Goal: Register for event/course

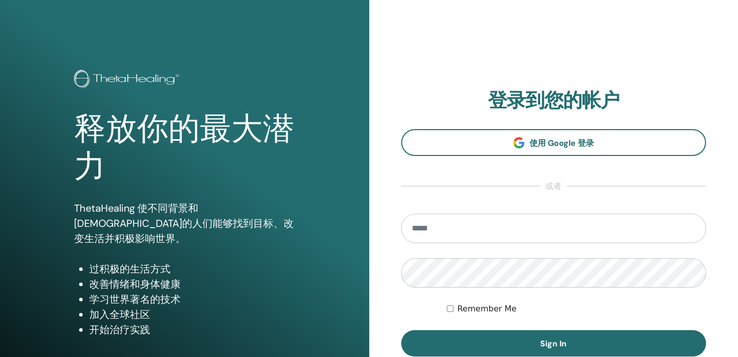
click at [575, 160] on section "登录到您的帐户 使用 Google 登录 或者 Remember Me Sign In" at bounding box center [553, 223] width 305 height 268
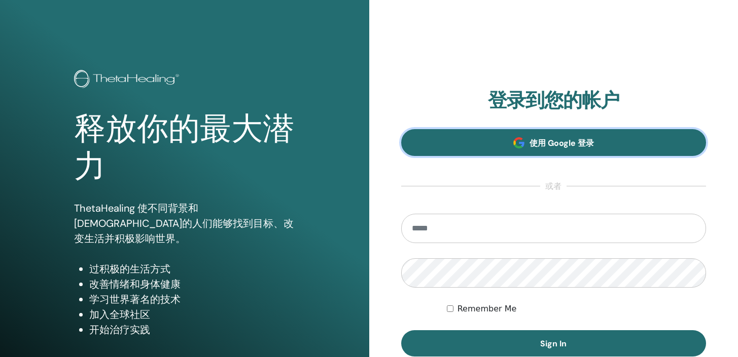
click at [580, 140] on span "使用 Google 登录" at bounding box center [561, 143] width 64 height 11
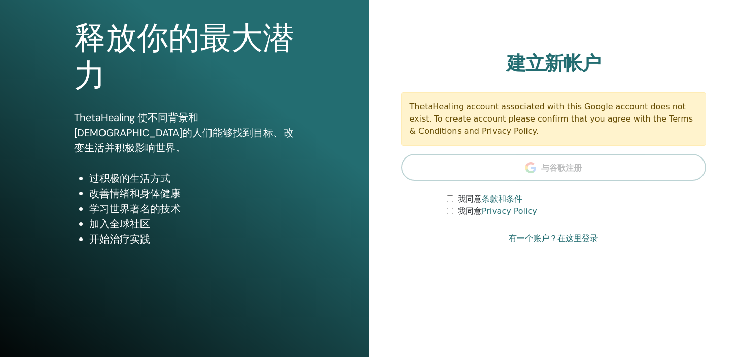
scroll to position [78, 0]
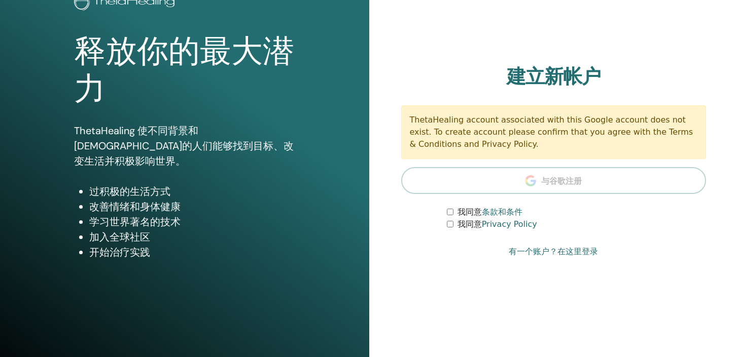
click at [459, 219] on label "我同意 Privacy Policy" at bounding box center [497, 225] width 80 height 12
click at [456, 231] on div "我同意 Privacy Policy" at bounding box center [576, 225] width 259 height 12
click at [454, 214] on div "我同意 条款和条件" at bounding box center [576, 212] width 259 height 12
click at [454, 213] on div "我同意 条款和条件" at bounding box center [576, 212] width 259 height 12
click at [453, 213] on div "我同意 条款和条件" at bounding box center [576, 212] width 259 height 12
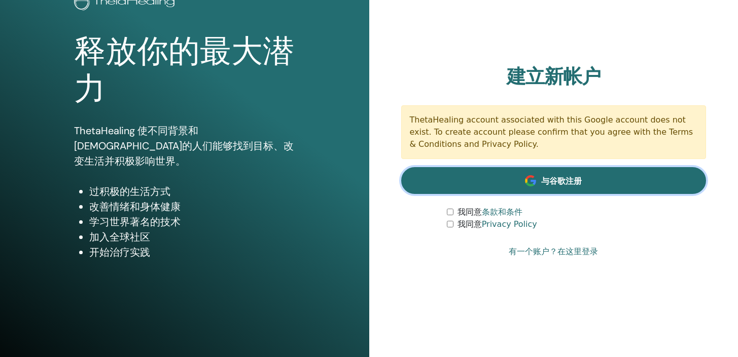
click at [532, 171] on link "与谷歌注册" at bounding box center [553, 180] width 305 height 27
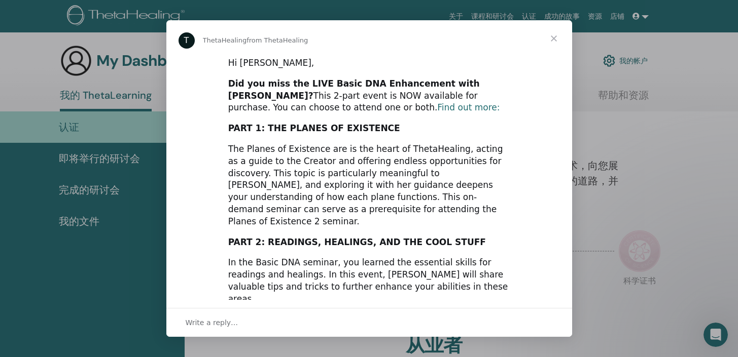
click at [437, 108] on link "Find out more:" at bounding box center [468, 107] width 62 height 10
click at [549, 39] on span "Close" at bounding box center [553, 38] width 37 height 37
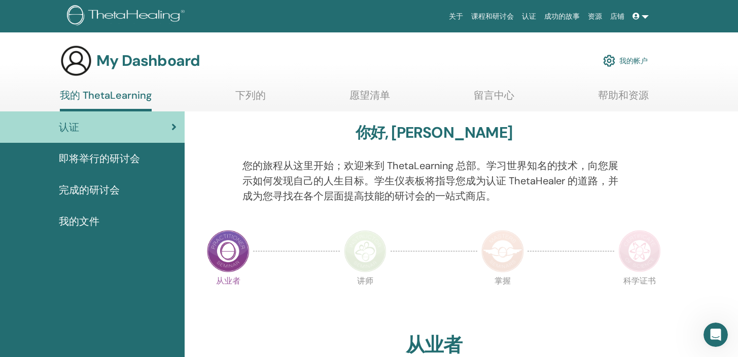
click at [636, 18] on icon at bounding box center [635, 16] width 7 height 7
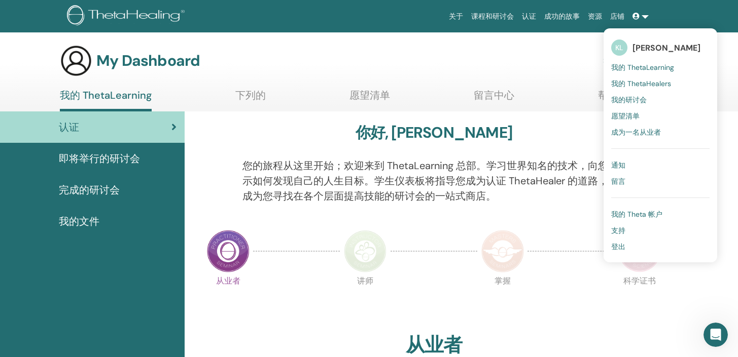
click at [659, 47] on span "Kylie Lu" at bounding box center [666, 48] width 68 height 11
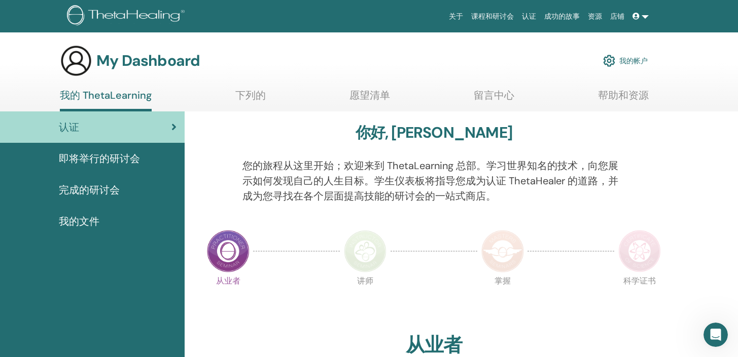
click at [646, 15] on link at bounding box center [640, 16] width 24 height 19
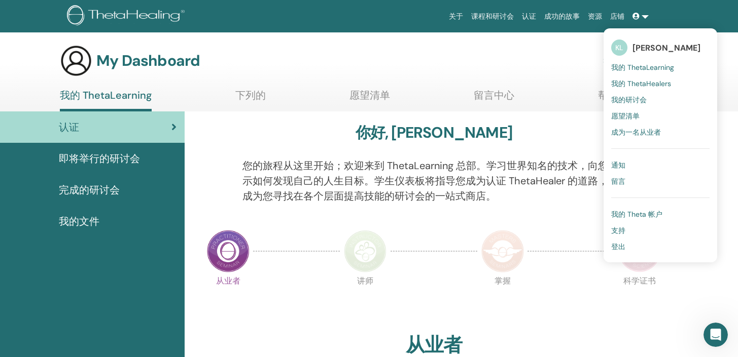
click at [654, 67] on span "我的 ThetaLearning" at bounding box center [642, 67] width 63 height 9
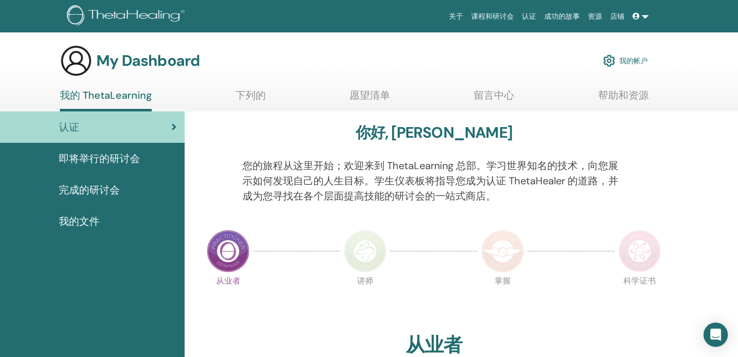
click at [643, 17] on link at bounding box center [640, 16] width 24 height 19
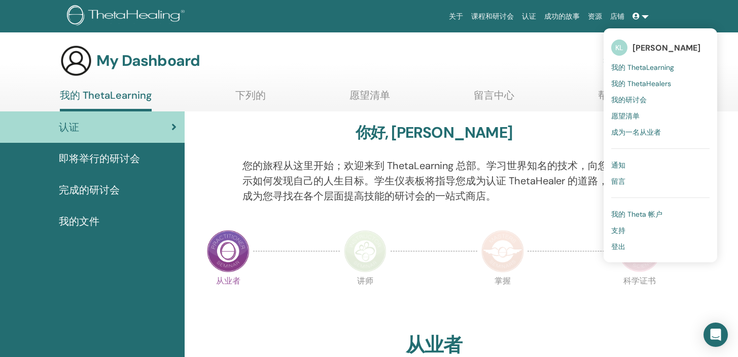
click at [645, 212] on span "我的 Theta 帐户" at bounding box center [636, 214] width 51 height 9
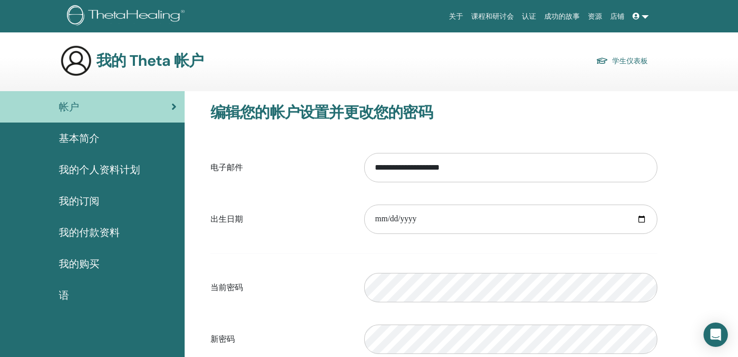
click at [107, 174] on span "我的个人资料计划" at bounding box center [99, 169] width 81 height 15
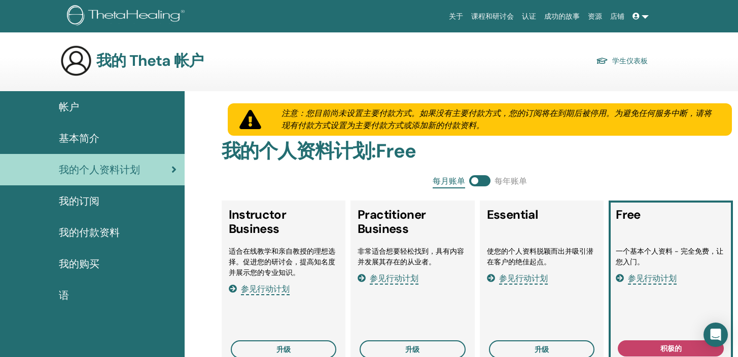
click at [115, 143] on div "基本简介" at bounding box center [92, 138] width 168 height 15
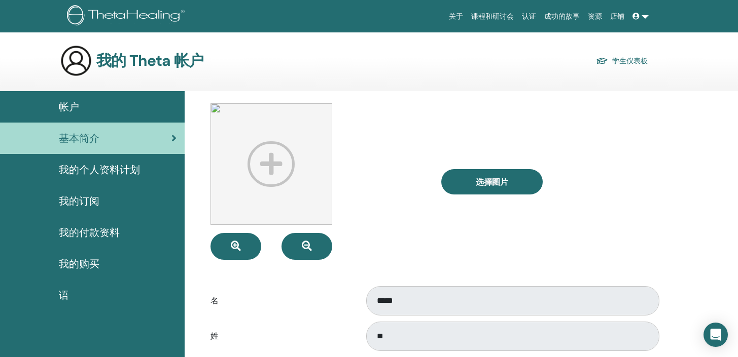
click at [112, 165] on span "我的个人资料计划" at bounding box center [99, 169] width 81 height 15
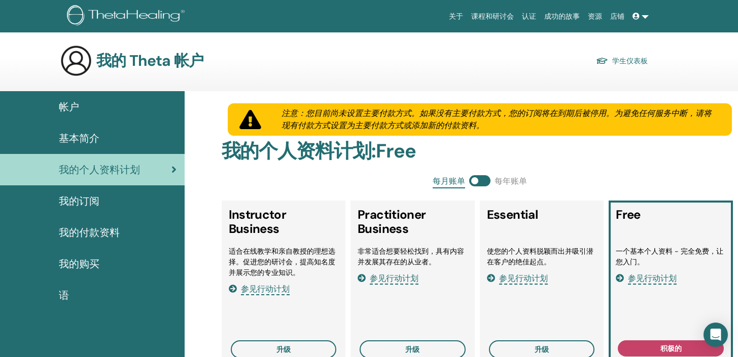
click at [124, 146] on div "基本简介" at bounding box center [92, 138] width 168 height 15
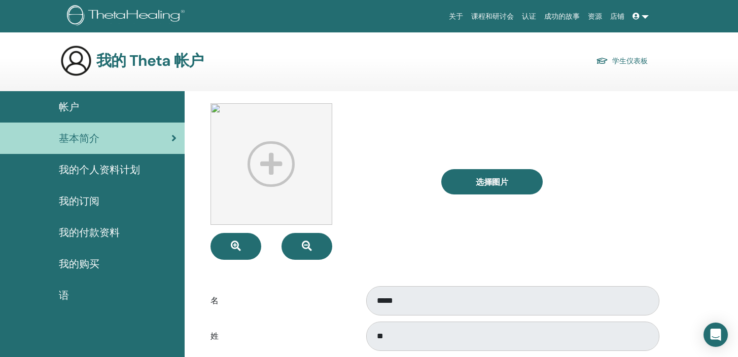
click at [134, 101] on div "帐户" at bounding box center [92, 106] width 168 height 15
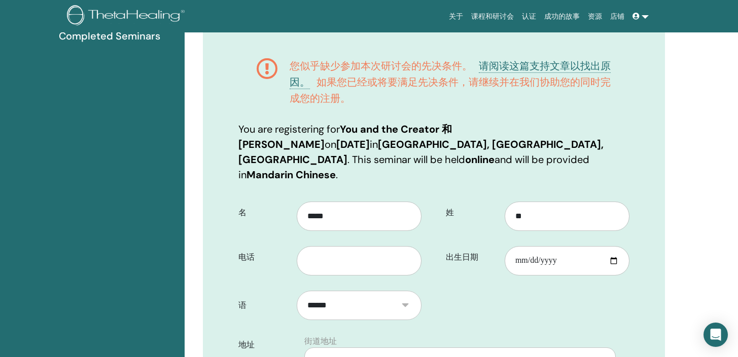
scroll to position [160, 0]
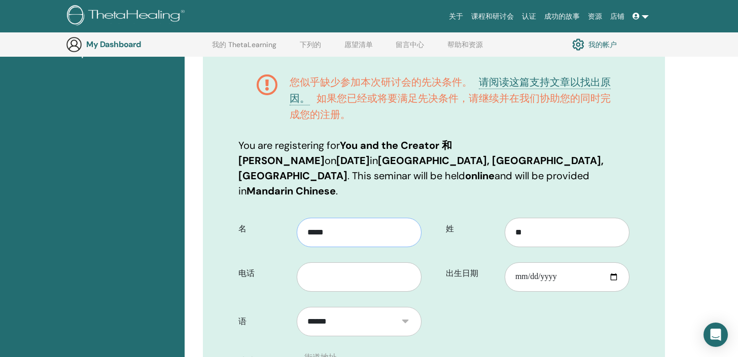
click at [386, 218] on input "*****" at bounding box center [359, 232] width 125 height 29
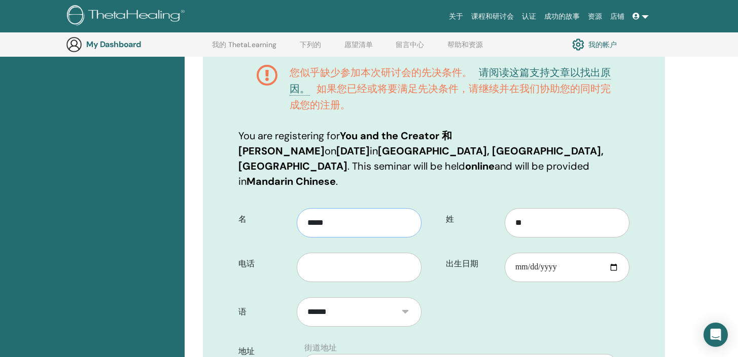
scroll to position [173, 0]
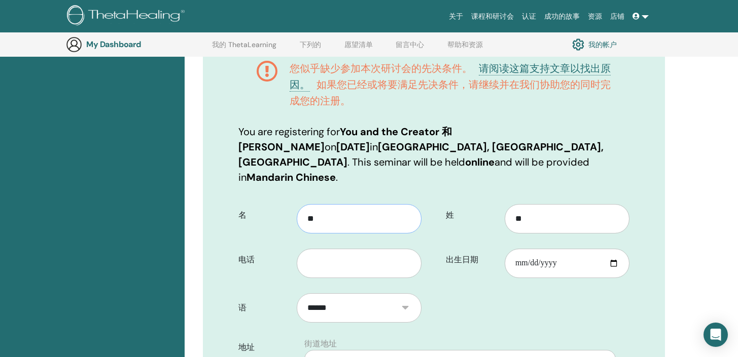
type input "*"
type input "********"
click at [585, 205] on input "**" at bounding box center [566, 218] width 125 height 29
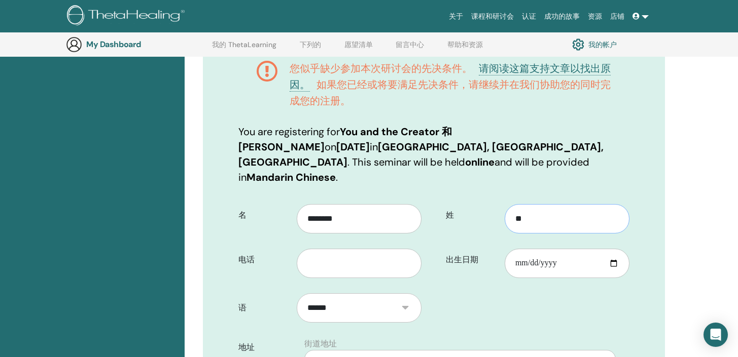
type input "**"
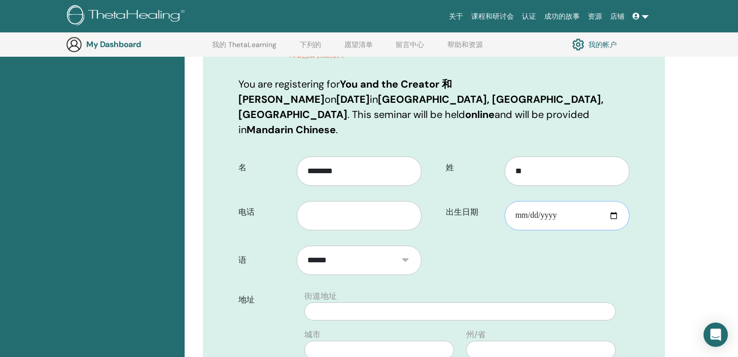
click at [612, 204] on input "出生日期" at bounding box center [566, 215] width 125 height 29
type input "**********"
click at [394, 247] on select "******" at bounding box center [359, 260] width 125 height 29
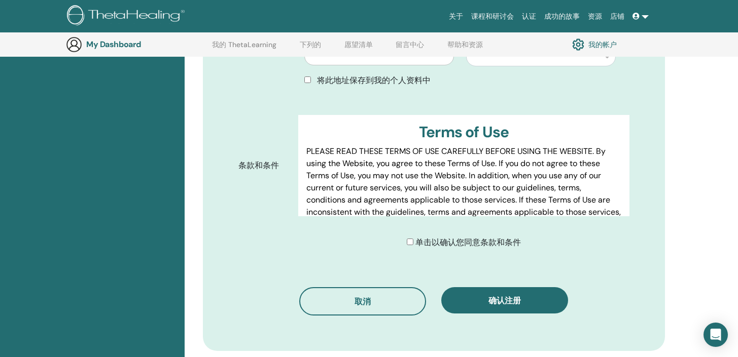
scroll to position [634, 0]
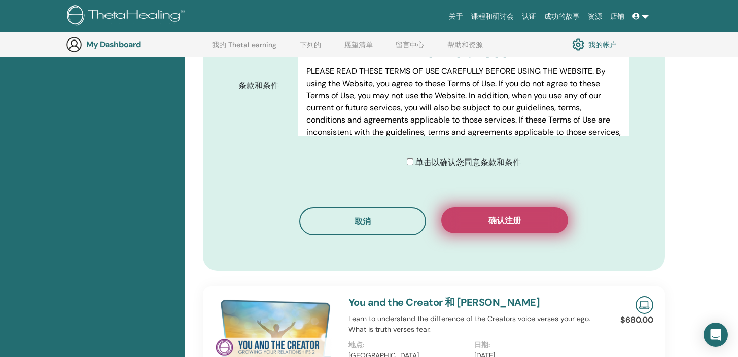
click at [466, 207] on button "确认注册" at bounding box center [504, 220] width 127 height 26
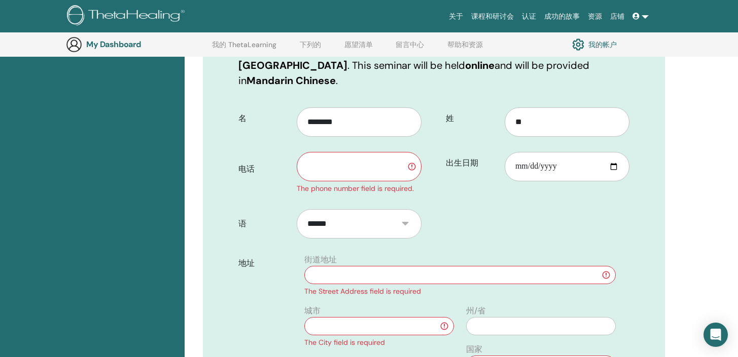
scroll to position [262, 0]
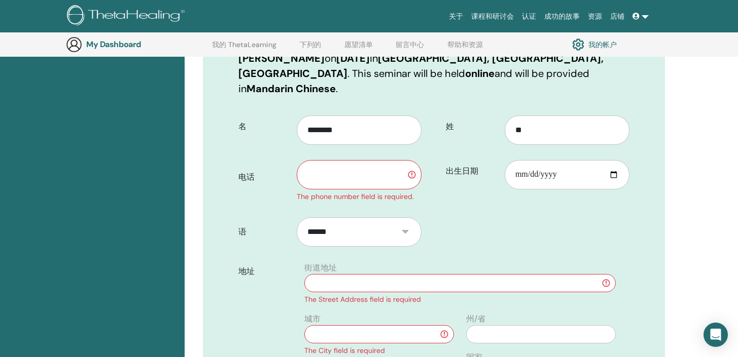
click at [377, 160] on input "text" at bounding box center [359, 174] width 125 height 29
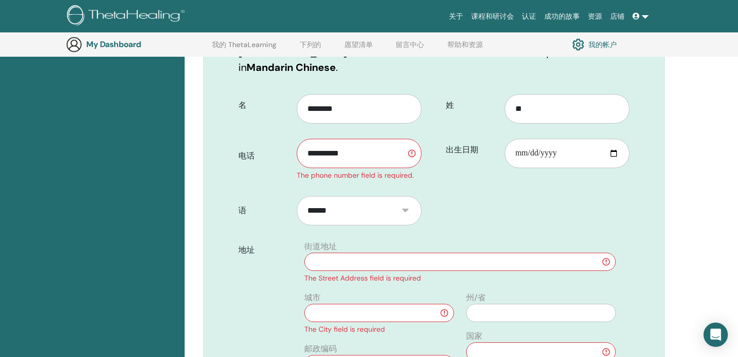
scroll to position [339, 0]
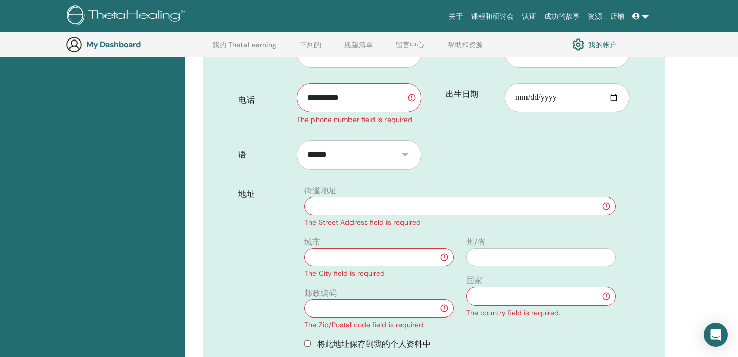
type input "**********"
click at [434, 197] on input "text" at bounding box center [459, 206] width 311 height 18
type input "*"
type input "**********"
click at [429, 248] on input "text" at bounding box center [379, 257] width 150 height 18
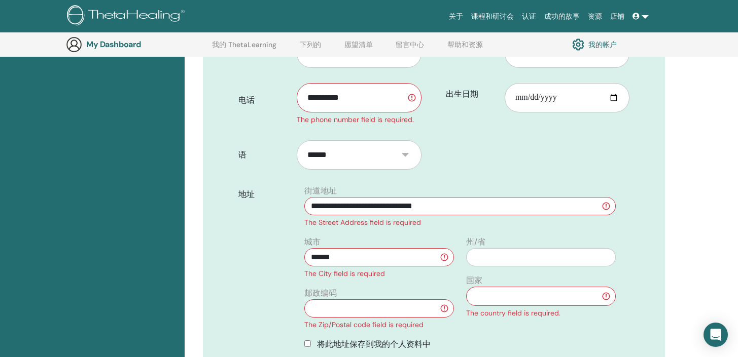
type input "******"
click at [406, 300] on input "text" at bounding box center [379, 309] width 150 height 18
type input "***"
click at [489, 287] on select "** *** *** **** *** ** ***** ** *** ** *** *** *** ** *** ** ** ** *** **** ** …" at bounding box center [541, 296] width 150 height 19
select select "***"
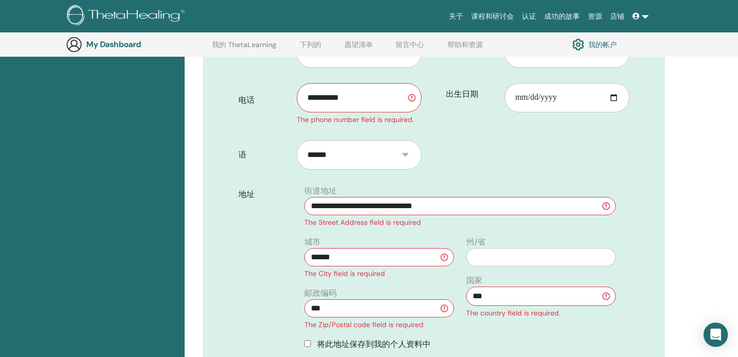
click at [589, 339] on div "将此地址保存到我的个人资料中" at bounding box center [459, 345] width 311 height 12
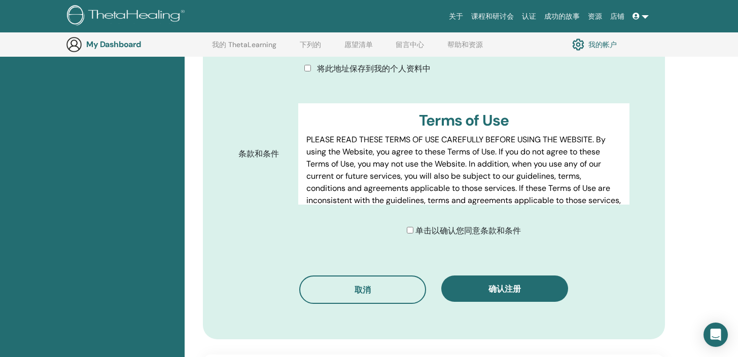
scroll to position [647, 0]
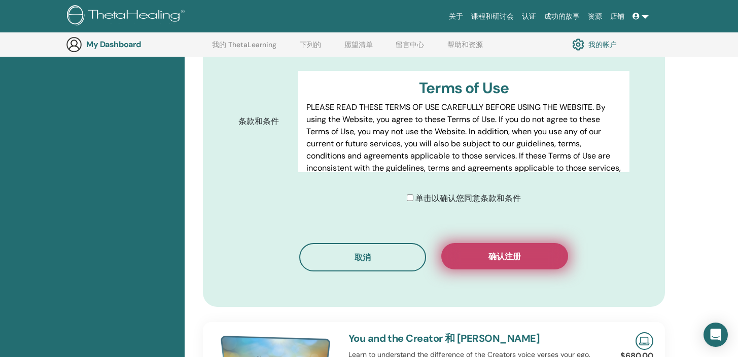
click at [484, 243] on button "确认注册" at bounding box center [504, 256] width 127 height 26
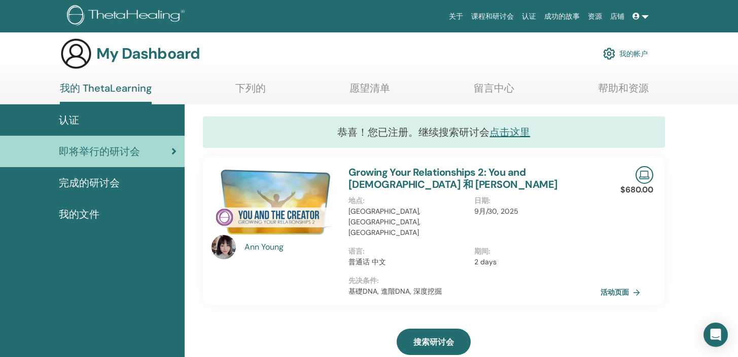
scroll to position [10, 0]
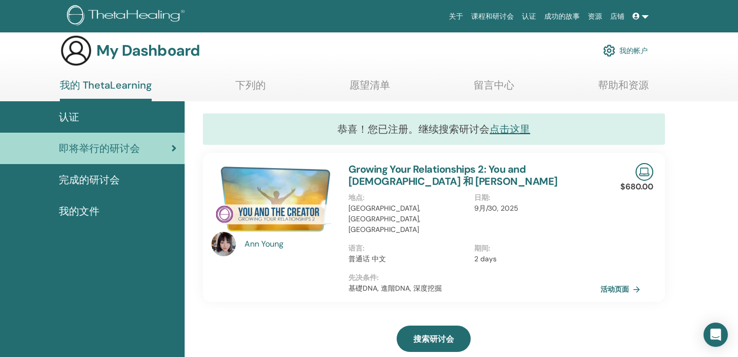
click at [532, 168] on link "Growing Your Relationships 2: You and [DEMOGRAPHIC_DATA] 和 [PERSON_NAME]" at bounding box center [452, 175] width 209 height 25
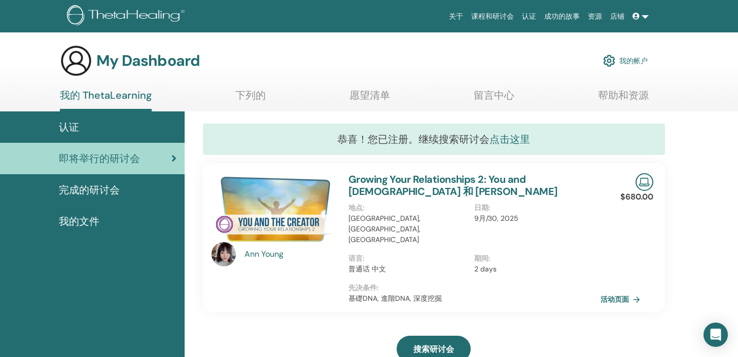
click at [521, 142] on link "点击这里" at bounding box center [509, 139] width 41 height 13
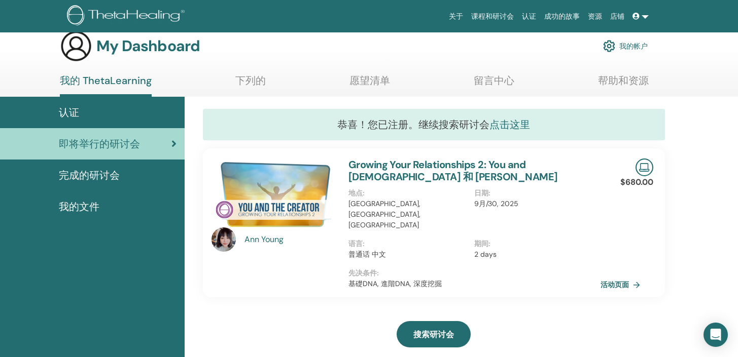
scroll to position [18, 0]
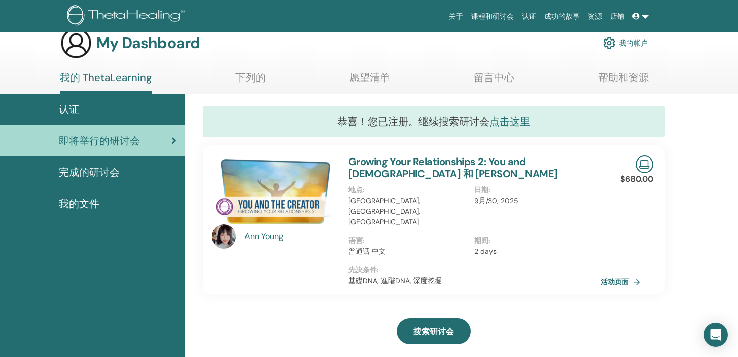
click at [514, 122] on link "点击这里" at bounding box center [509, 121] width 41 height 13
click at [617, 274] on link "活动页面" at bounding box center [624, 281] width 44 height 15
click at [636, 42] on link "我的帐户" at bounding box center [625, 43] width 45 height 22
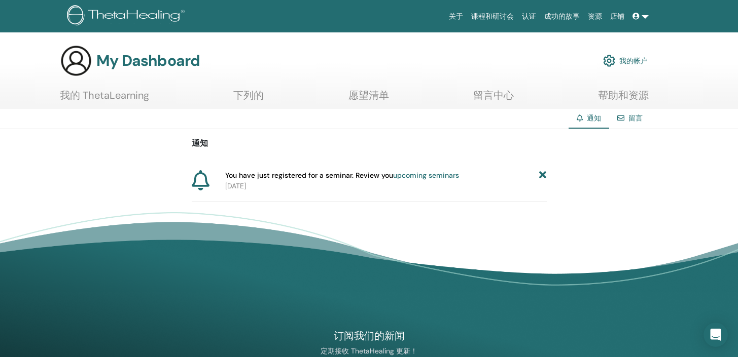
click at [428, 178] on link "upcoming seminars" at bounding box center [426, 175] width 66 height 9
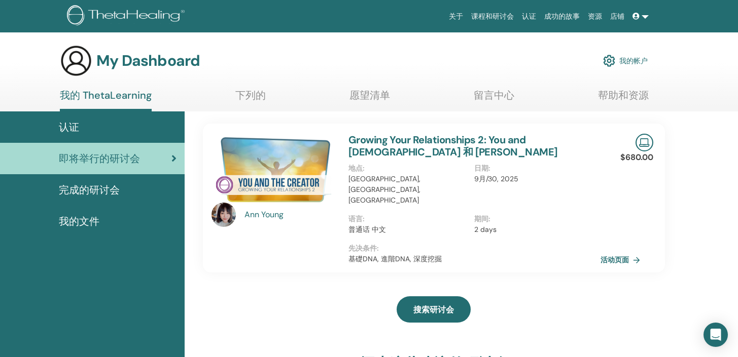
click at [648, 18] on link at bounding box center [640, 16] width 24 height 19
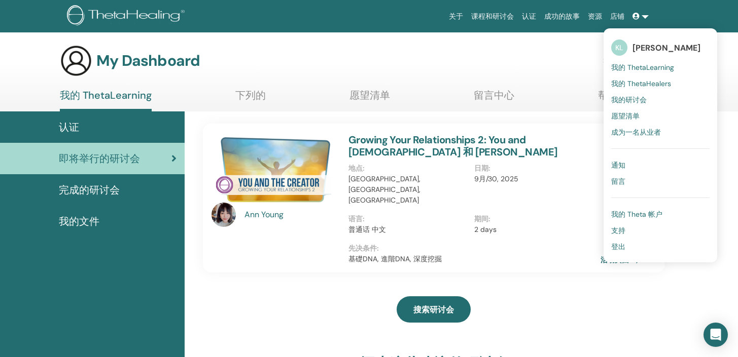
click at [642, 85] on span "我的 ThetaHealers" at bounding box center [641, 83] width 60 height 9
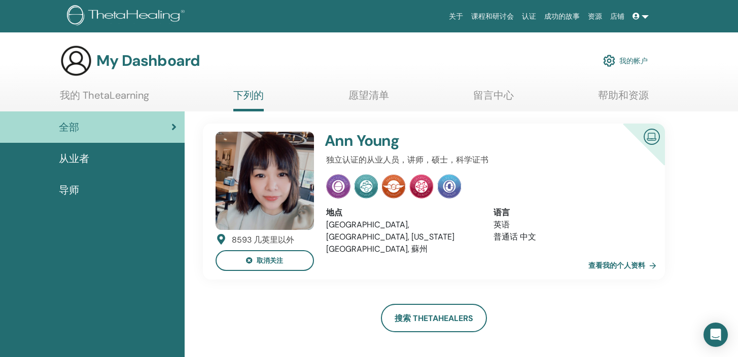
click at [650, 275] on link "查看我的个人资料" at bounding box center [624, 266] width 72 height 20
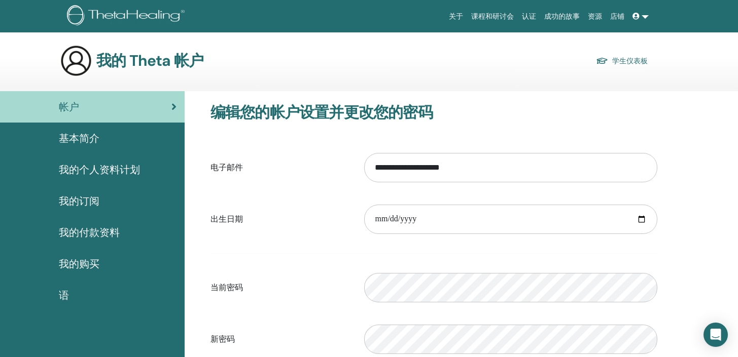
click at [118, 136] on div "基本简介" at bounding box center [92, 138] width 168 height 15
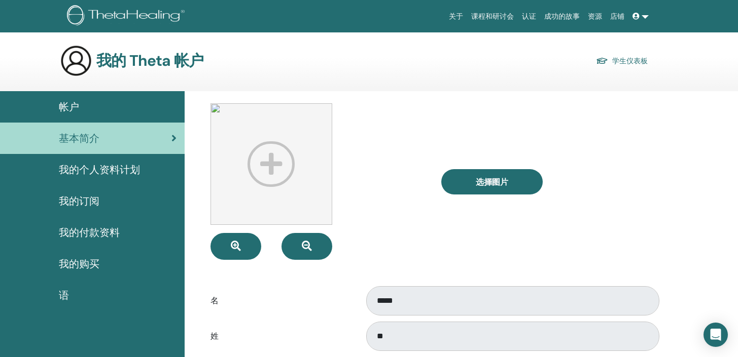
click at [129, 173] on span "我的个人资料计划" at bounding box center [99, 169] width 81 height 15
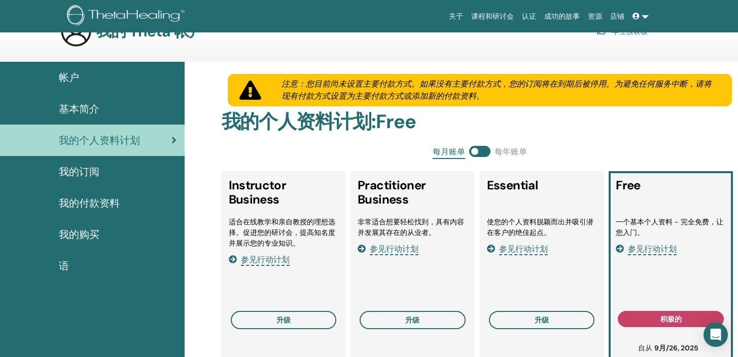
scroll to position [33, 0]
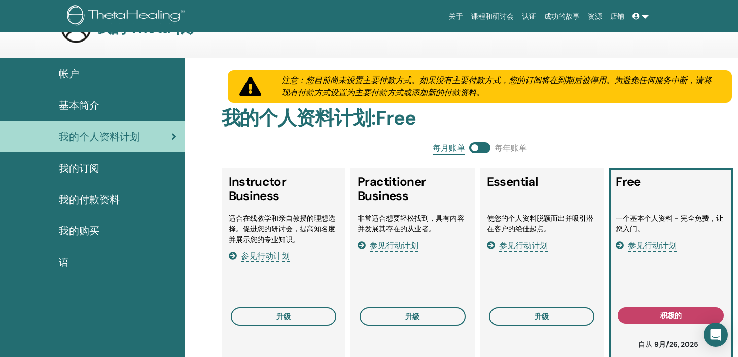
click at [127, 104] on div "基本简介" at bounding box center [92, 105] width 168 height 15
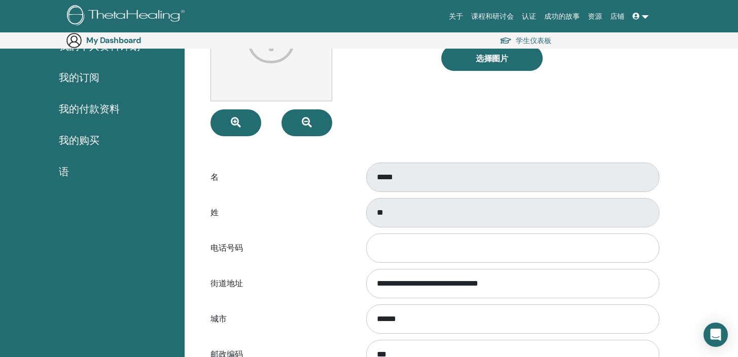
scroll to position [110, 0]
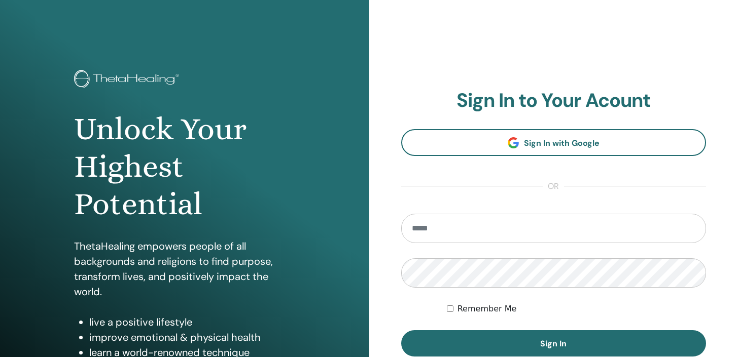
click at [545, 228] on input "email" at bounding box center [553, 228] width 305 height 29
type input "**********"
click at [453, 311] on div "Remember Me" at bounding box center [576, 309] width 259 height 12
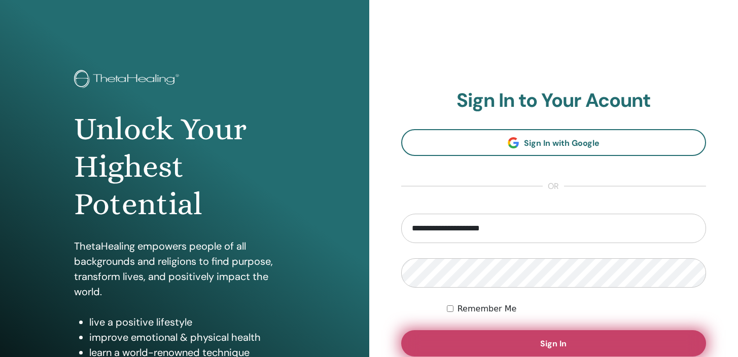
click at [474, 338] on button "Sign In" at bounding box center [553, 344] width 305 height 26
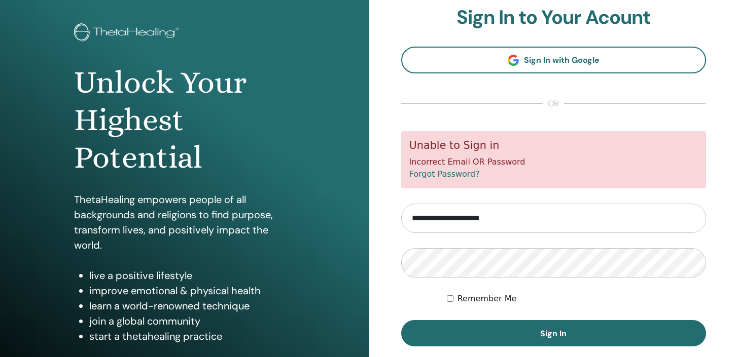
scroll to position [48, 0]
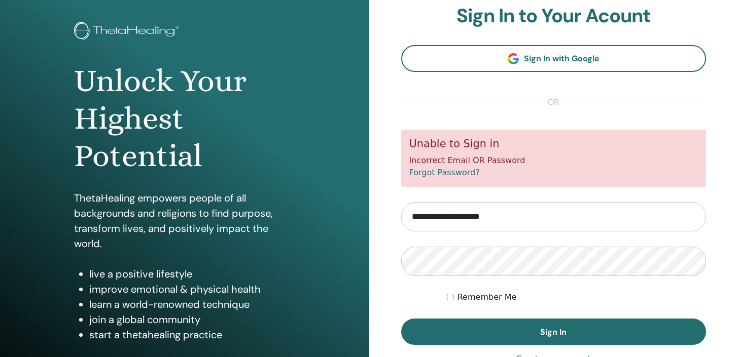
click at [458, 175] on link "Forgot Password?" at bounding box center [444, 173] width 70 height 10
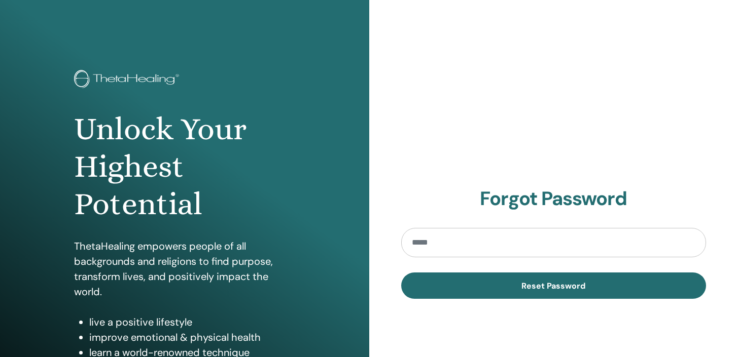
click at [462, 241] on input "email" at bounding box center [553, 242] width 305 height 29
type input "**********"
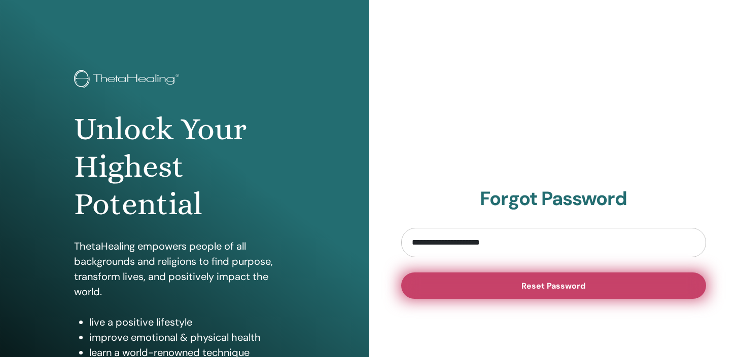
click at [485, 293] on button "Reset Password" at bounding box center [553, 286] width 305 height 26
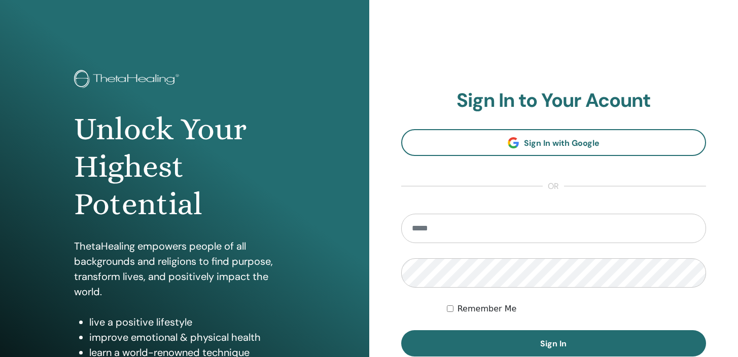
click at [502, 241] on input "email" at bounding box center [553, 228] width 305 height 29
type input "**********"
click at [458, 306] on label "Remember Me" at bounding box center [486, 309] width 59 height 12
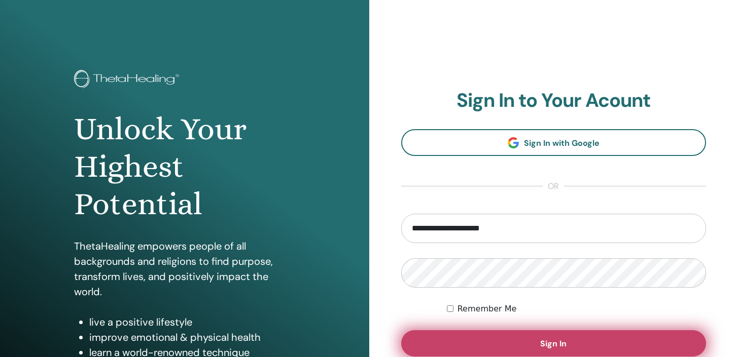
click at [474, 339] on button "Sign In" at bounding box center [553, 344] width 305 height 26
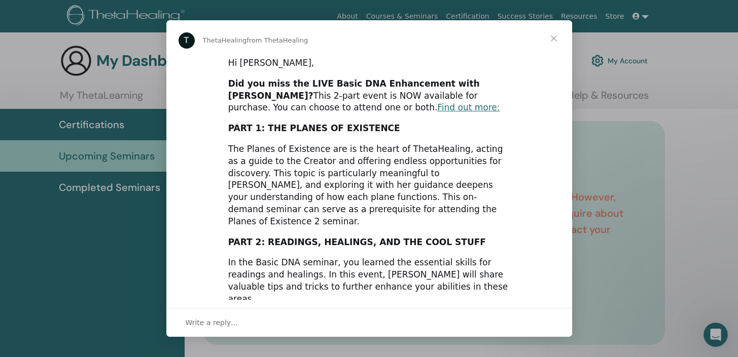
click at [554, 42] on span "Close" at bounding box center [553, 38] width 37 height 37
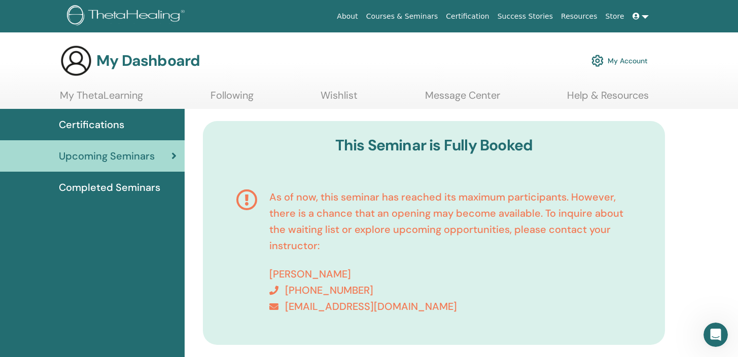
click at [646, 18] on link at bounding box center [640, 16] width 24 height 19
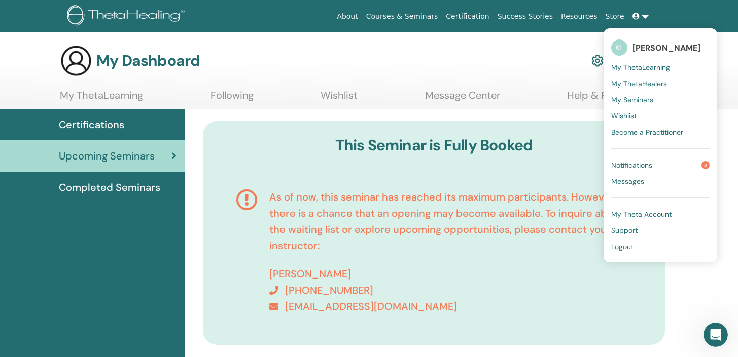
click at [658, 47] on span "Kailey Lu" at bounding box center [666, 48] width 68 height 11
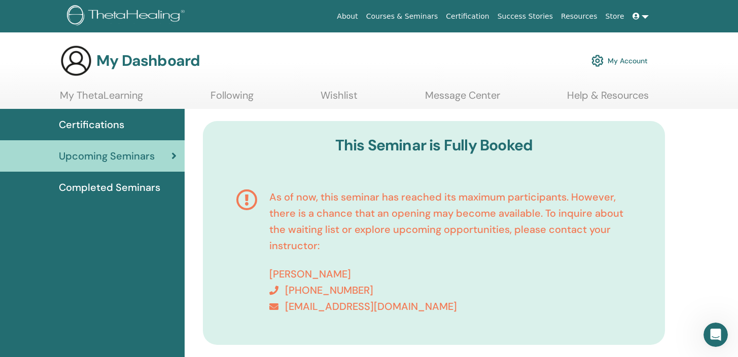
click at [640, 19] on span at bounding box center [636, 16] width 9 height 8
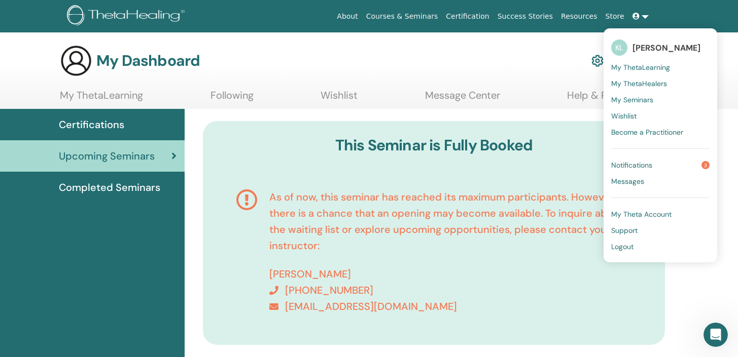
click at [652, 66] on span "My ThetaLearning" at bounding box center [640, 67] width 59 height 9
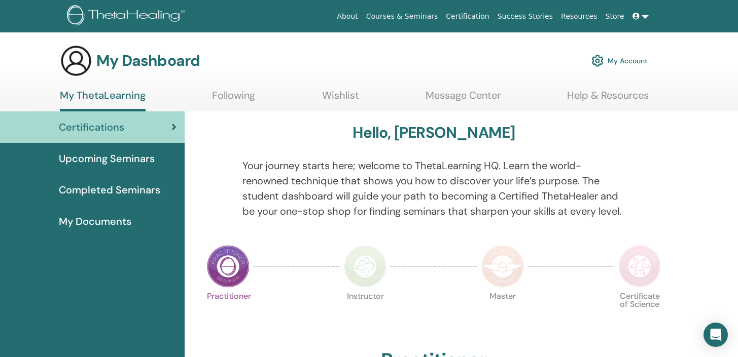
click at [136, 219] on div "My Documents" at bounding box center [92, 221] width 168 height 15
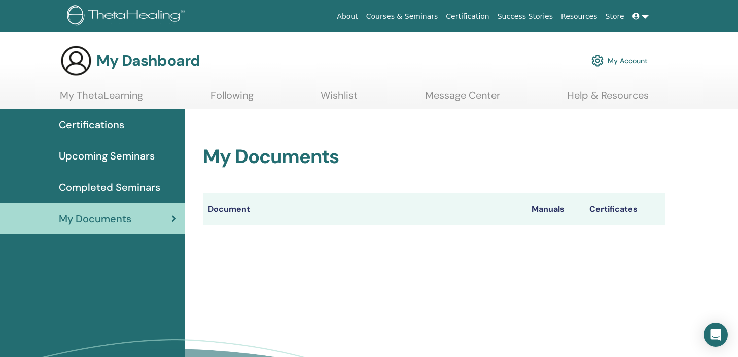
click at [565, 214] on th "Manuals" at bounding box center [555, 209] width 58 height 32
click at [156, 185] on span "Completed Seminars" at bounding box center [109, 187] width 101 height 15
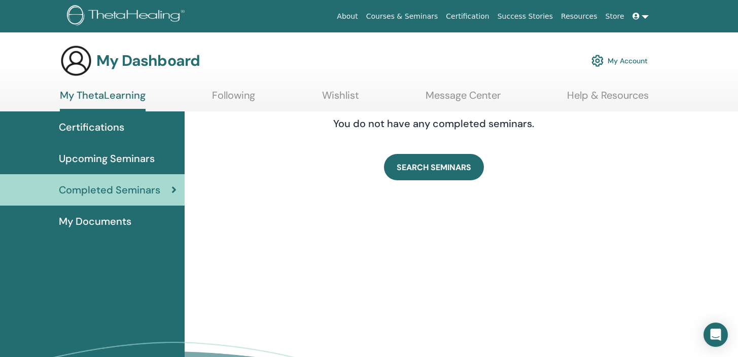
click at [170, 214] on div "My Documents" at bounding box center [92, 221] width 168 height 15
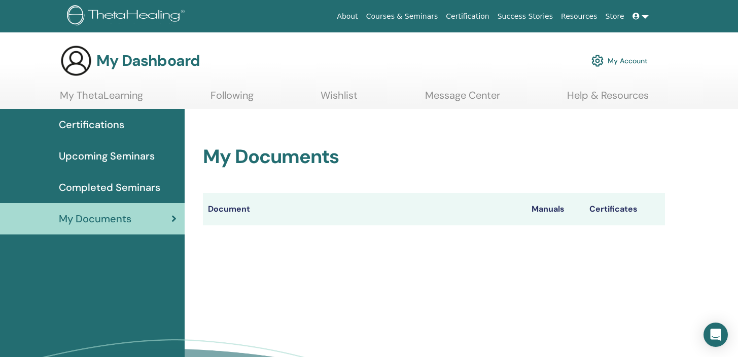
click at [249, 207] on th "Document" at bounding box center [364, 209] width 323 height 32
click at [126, 127] on div "Certifications" at bounding box center [92, 124] width 168 height 15
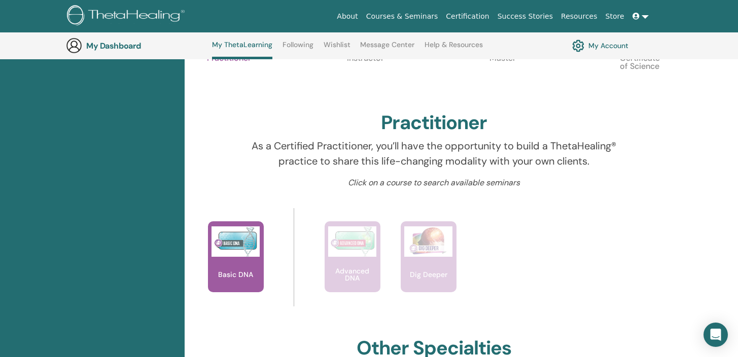
scroll to position [296, 0]
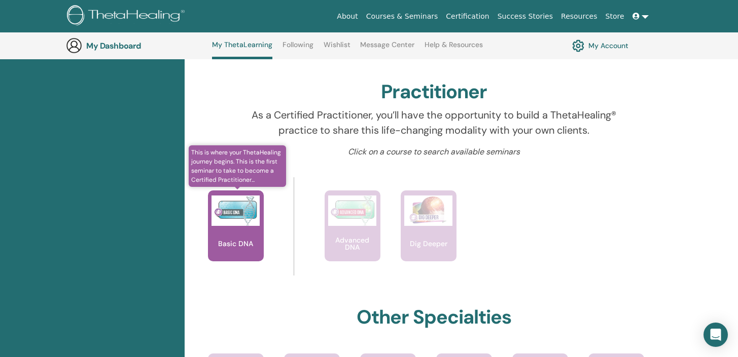
click at [243, 224] on img at bounding box center [235, 211] width 48 height 30
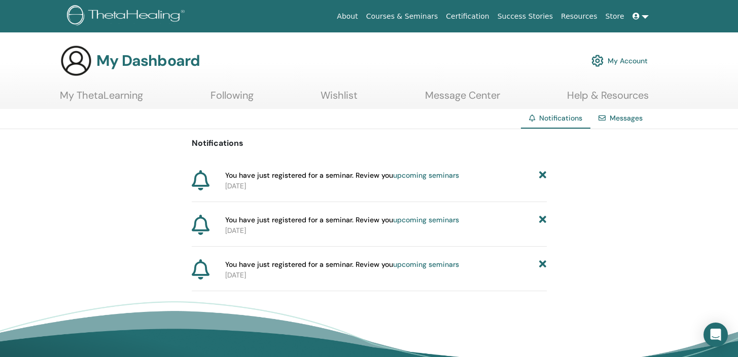
click at [427, 266] on link "upcoming seminars" at bounding box center [426, 264] width 66 height 9
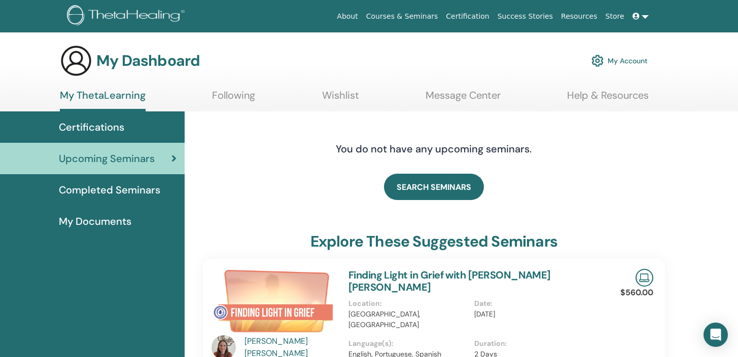
click at [638, 16] on icon at bounding box center [635, 16] width 7 height 7
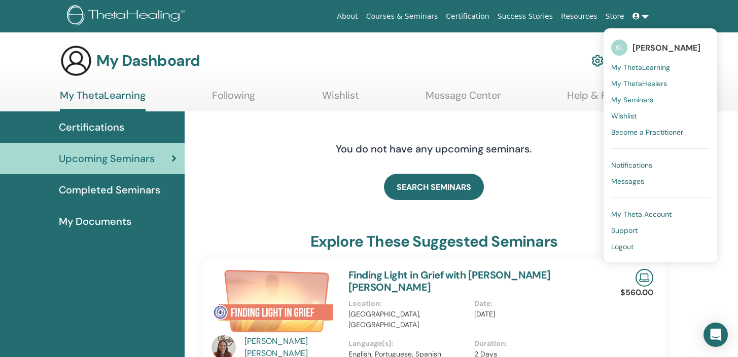
click at [642, 165] on span "Notifications" at bounding box center [631, 165] width 41 height 9
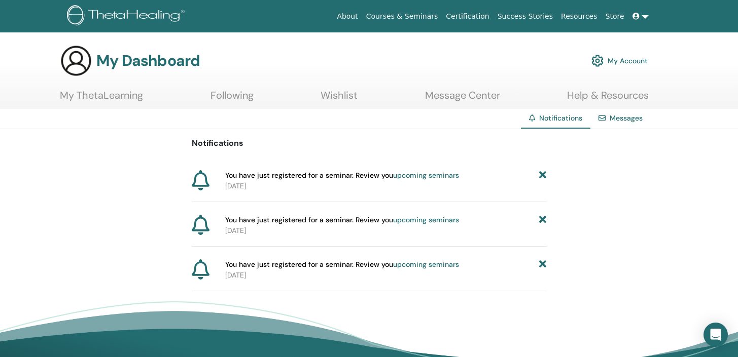
click at [120, 90] on link "My ThetaLearning" at bounding box center [101, 99] width 83 height 20
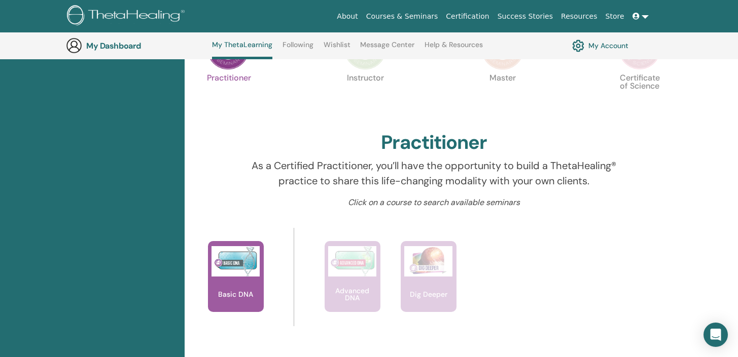
scroll to position [265, 0]
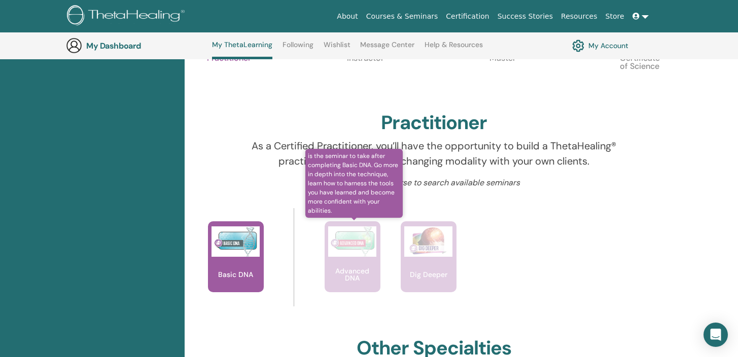
click at [350, 252] on img at bounding box center [352, 242] width 48 height 30
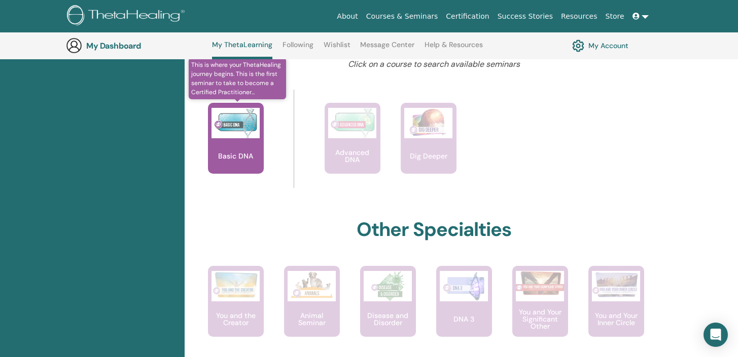
scroll to position [464, 0]
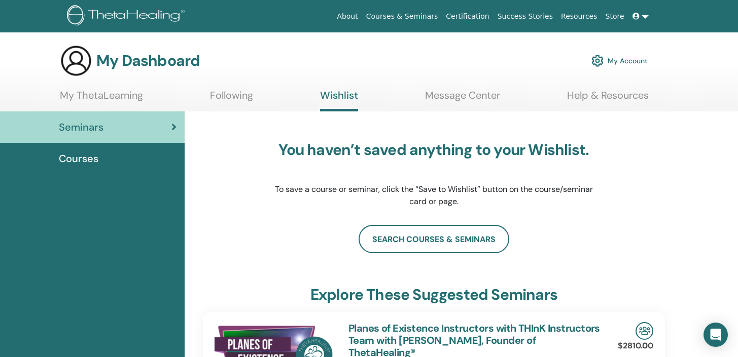
click at [643, 22] on link at bounding box center [640, 16] width 24 height 19
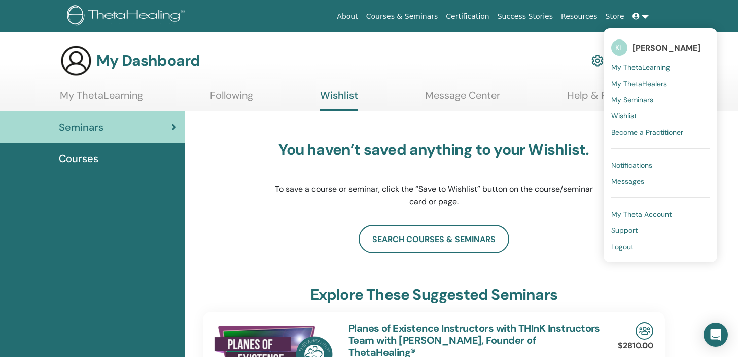
click at [620, 247] on span "Logout" at bounding box center [622, 246] width 22 height 9
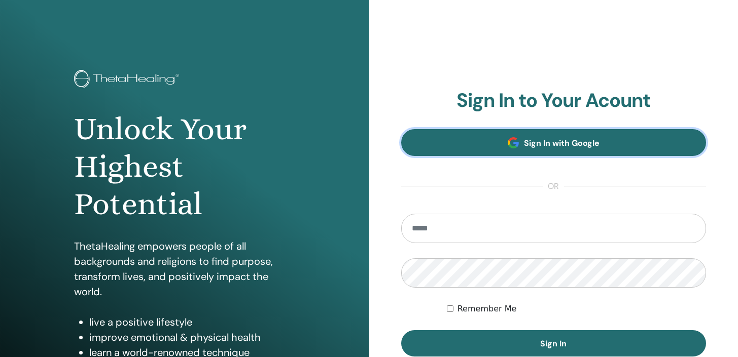
click at [608, 138] on link "Sign In with Google" at bounding box center [553, 142] width 305 height 27
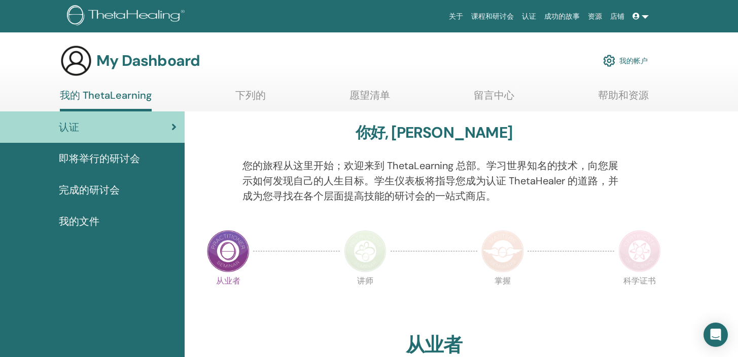
click at [119, 223] on div "我的文件" at bounding box center [92, 221] width 168 height 15
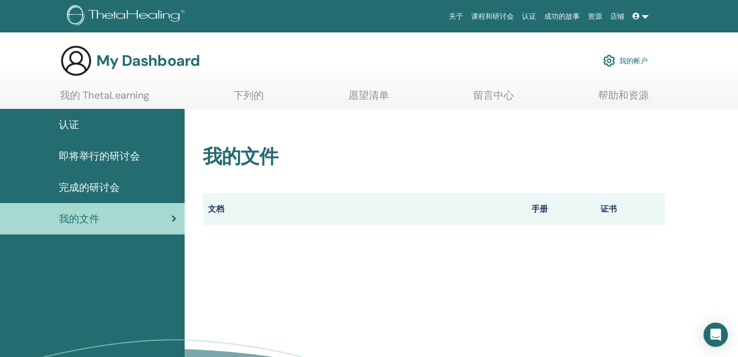
click at [635, 17] on icon at bounding box center [635, 16] width 7 height 7
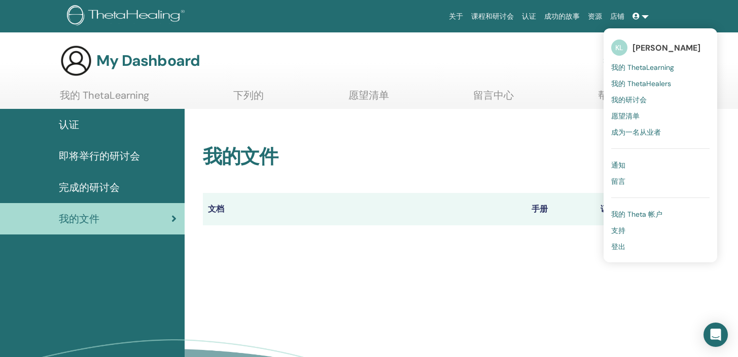
click at [620, 168] on span "通知" at bounding box center [618, 165] width 14 height 9
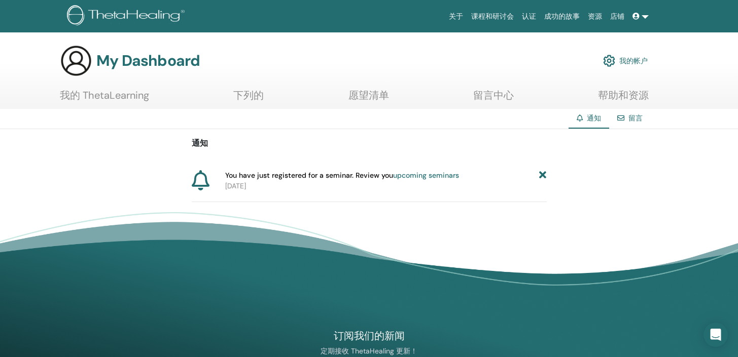
click at [628, 116] on link "留言" at bounding box center [635, 118] width 14 height 9
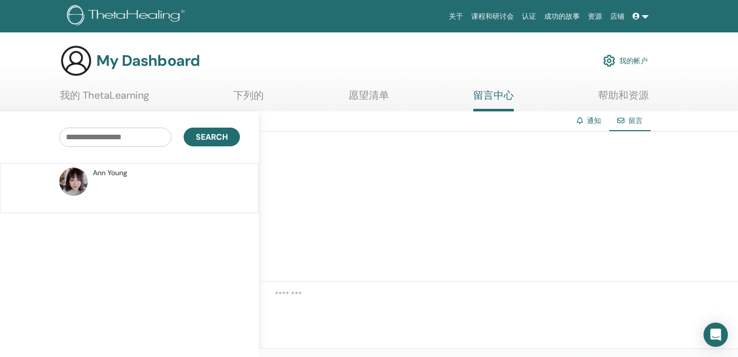
click at [595, 118] on link "通知" at bounding box center [594, 120] width 14 height 9
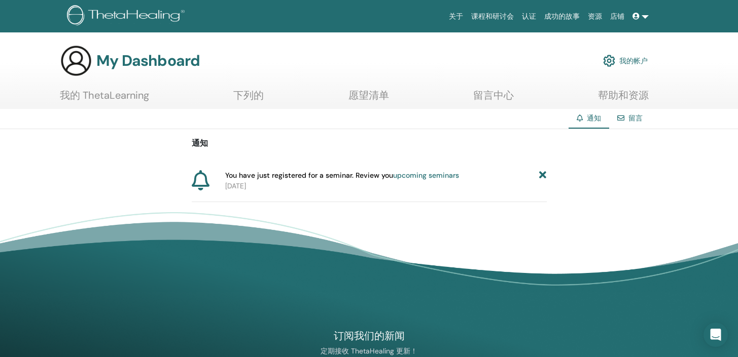
click at [503, 97] on link "留言中心" at bounding box center [493, 99] width 41 height 20
